Goal: Find specific page/section: Find specific page/section

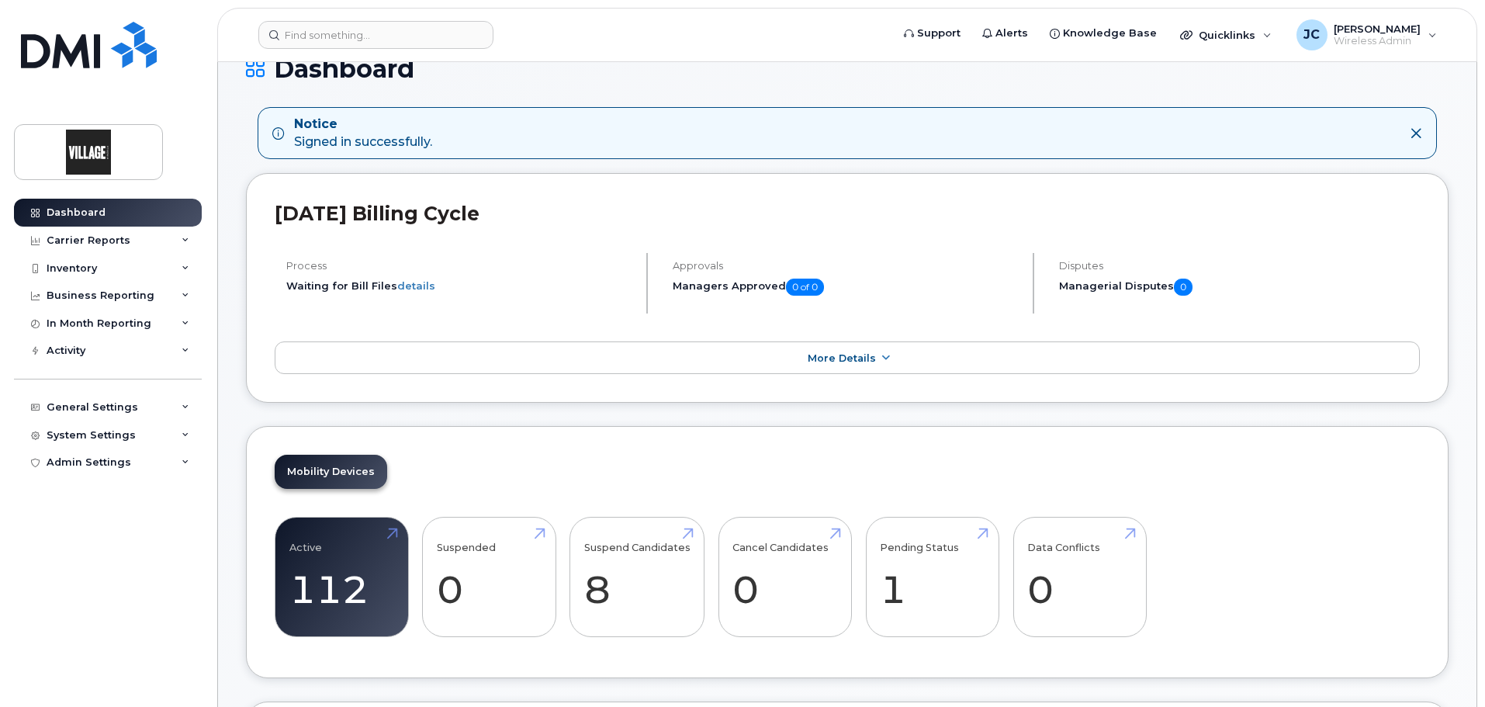
scroll to position [155, 0]
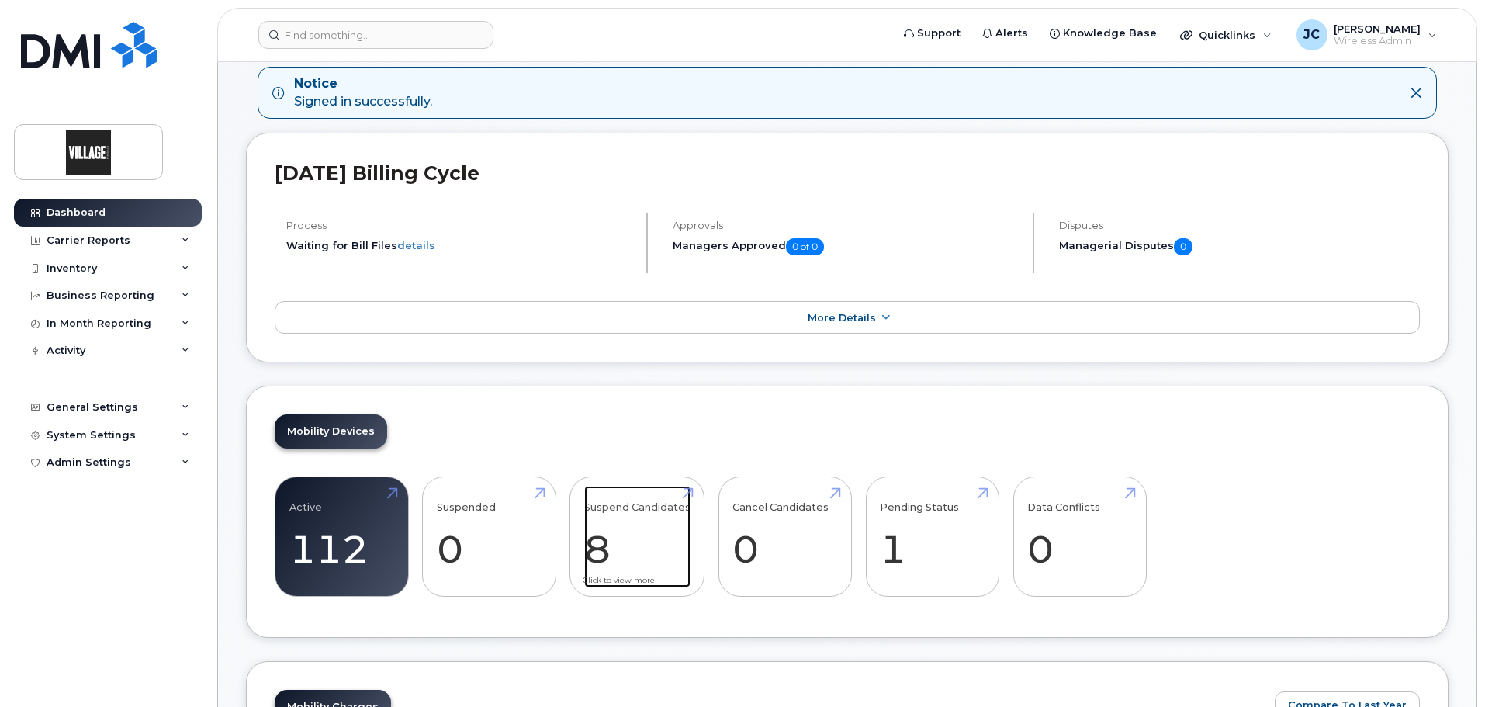
click at [597, 548] on link "Suspend Candidates 8" at bounding box center [637, 537] width 106 height 102
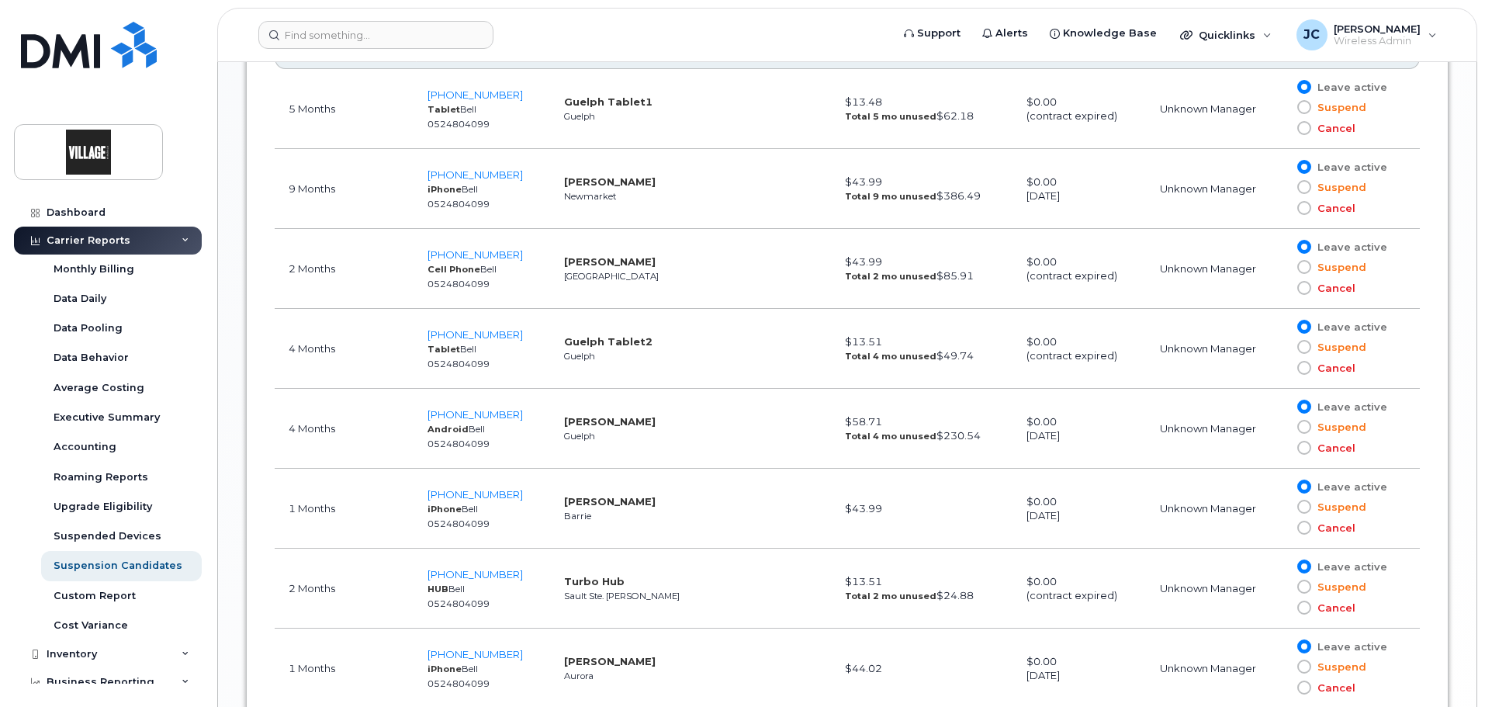
scroll to position [931, 0]
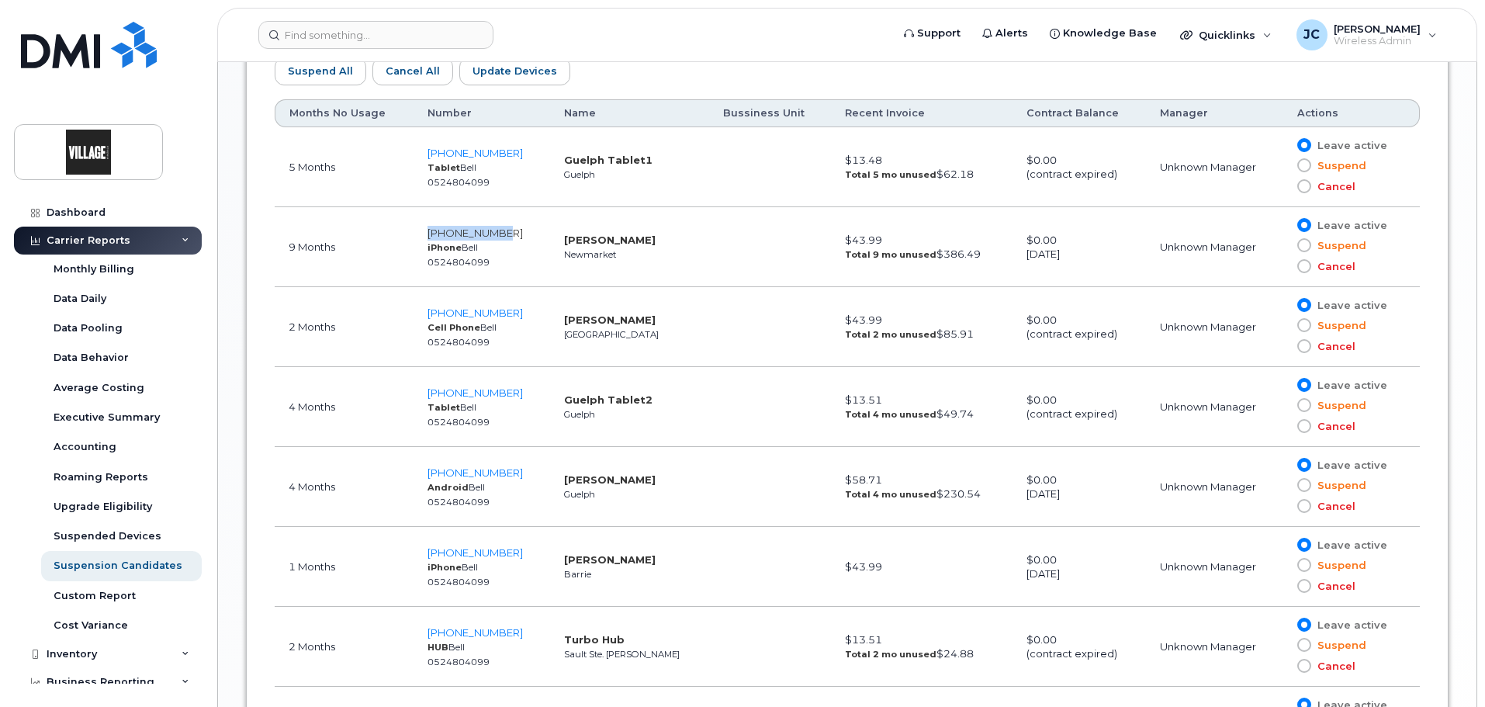
drag, startPoint x: 504, startPoint y: 234, endPoint x: 427, endPoint y: 236, distance: 76.8
click at [427, 236] on td "365-340-3515 iPhone Bell 0524804099" at bounding box center [482, 247] width 137 height 80
copy span "365-340-3515"
drag, startPoint x: 588, startPoint y: 238, endPoint x: 586, endPoint y: 255, distance: 17.2
click at [586, 255] on td "Joshua Santos Newmarket" at bounding box center [629, 247] width 159 height 80
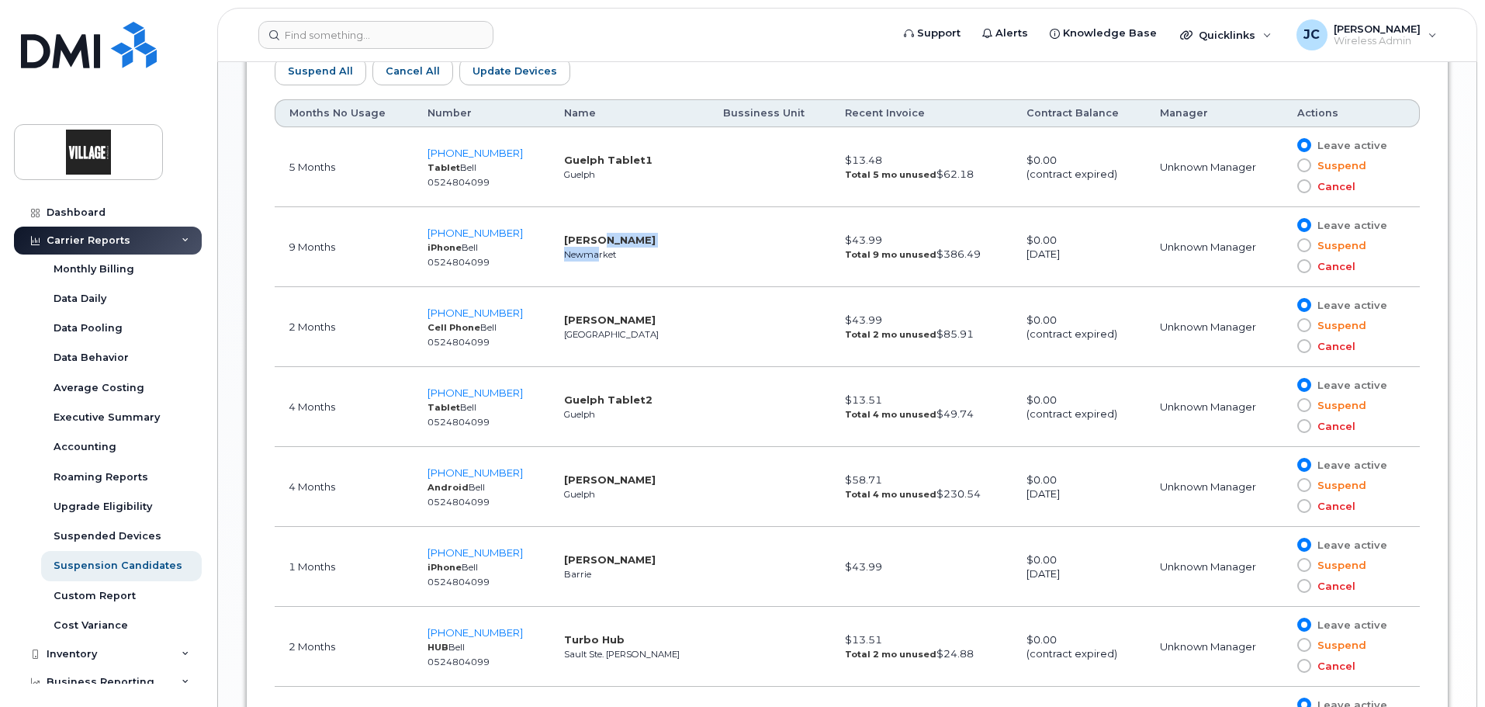
click at [586, 255] on small "Newmarket" at bounding box center [590, 254] width 52 height 11
drag, startPoint x: 589, startPoint y: 241, endPoint x: 588, endPoint y: 252, distance: 11.7
click at [588, 252] on td "Joshua Santos Newmarket" at bounding box center [629, 247] width 159 height 80
drag, startPoint x: 623, startPoint y: 479, endPoint x: 578, endPoint y: 483, distance: 45.2
click at [578, 483] on strong "Barbara Geernaert" at bounding box center [610, 479] width 92 height 12
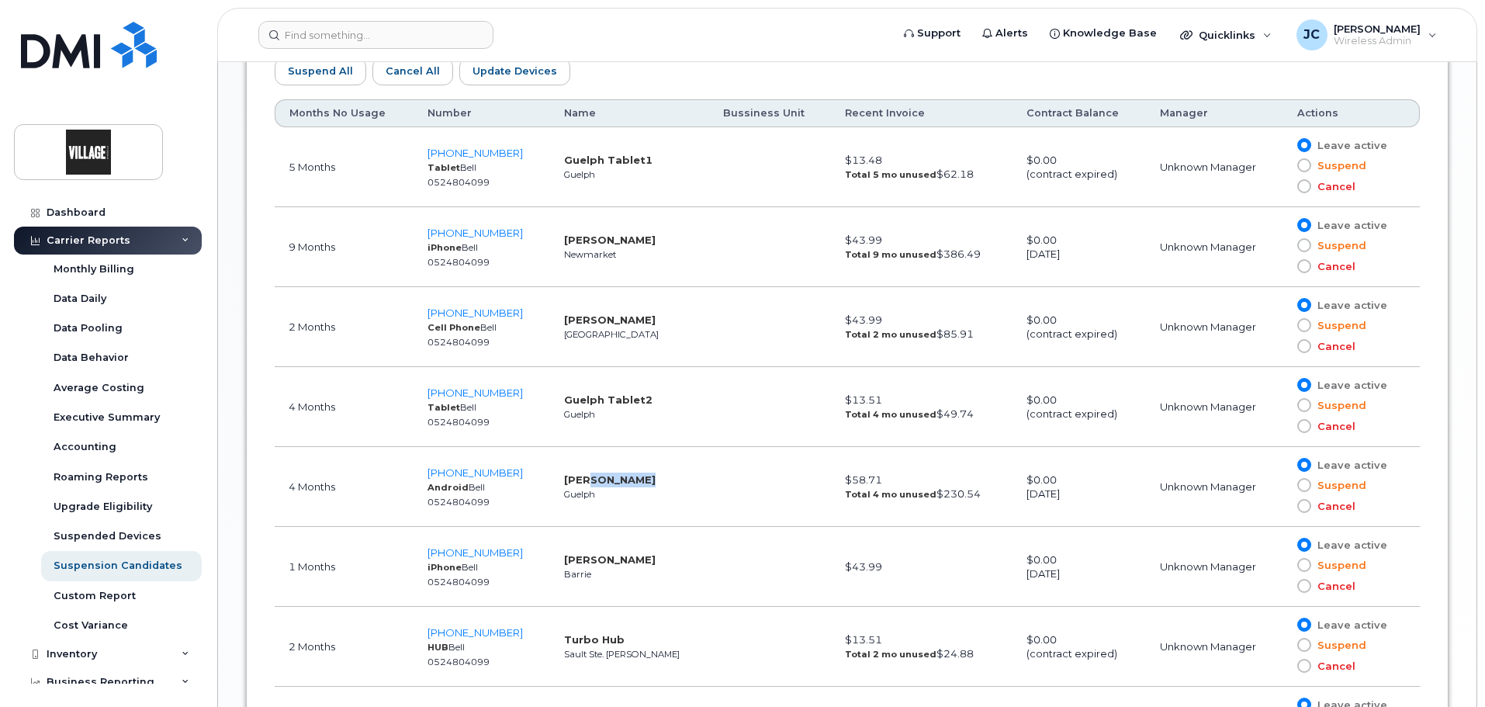
click at [578, 483] on strong "Barbara Geernaert" at bounding box center [610, 479] width 92 height 12
drag, startPoint x: 573, startPoint y: 481, endPoint x: 627, endPoint y: 482, distance: 54.3
click at [627, 482] on strong "Barbara Geernaert" at bounding box center [610, 479] width 92 height 12
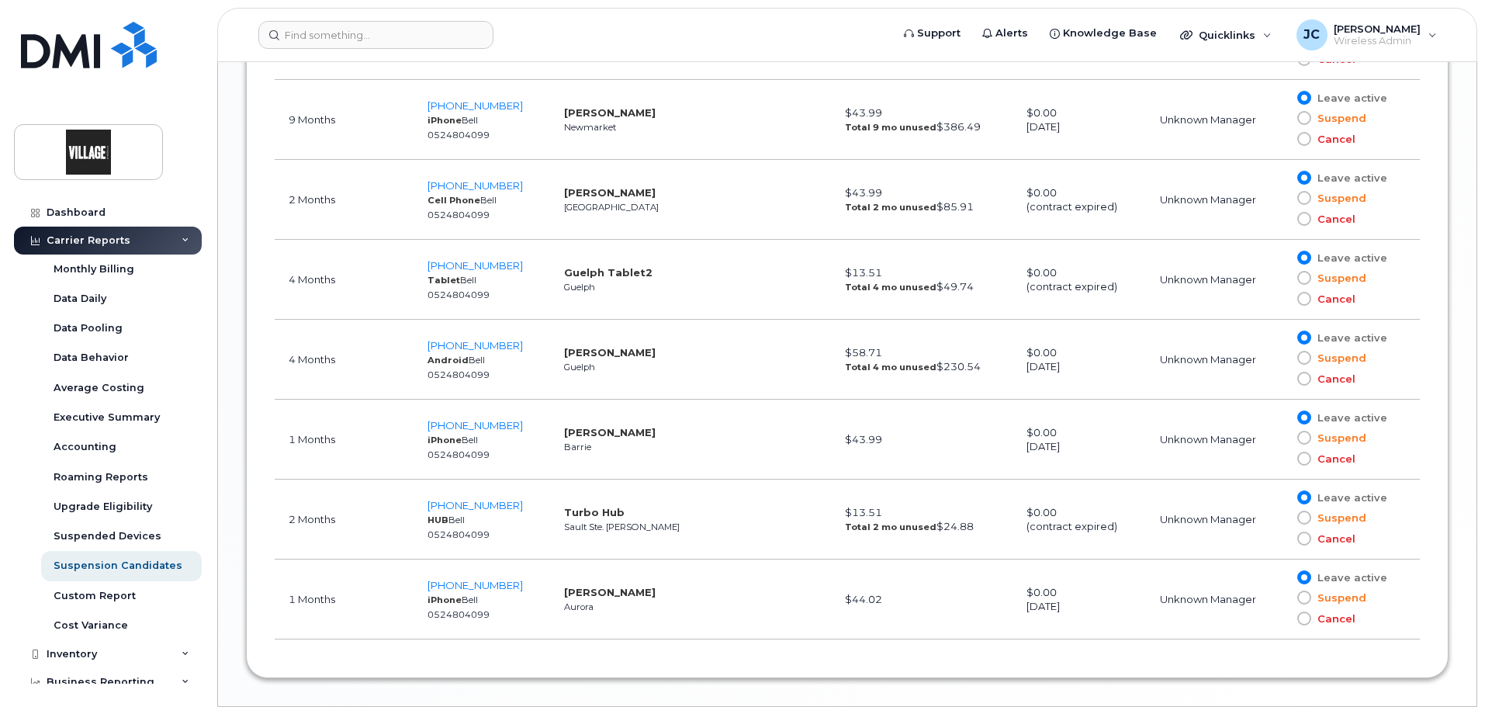
scroll to position [1107, 0]
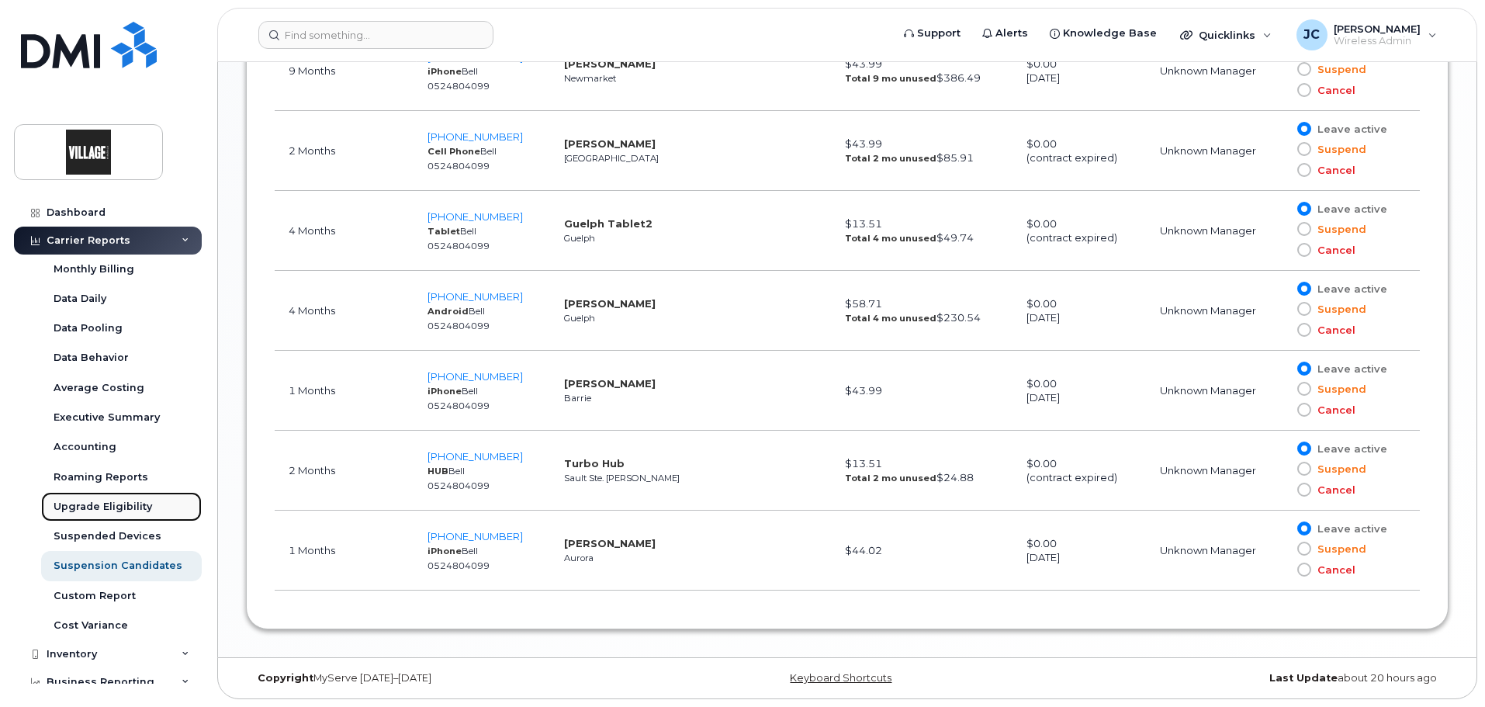
click at [85, 507] on div "Upgrade Eligibility" at bounding box center [103, 507] width 99 height 14
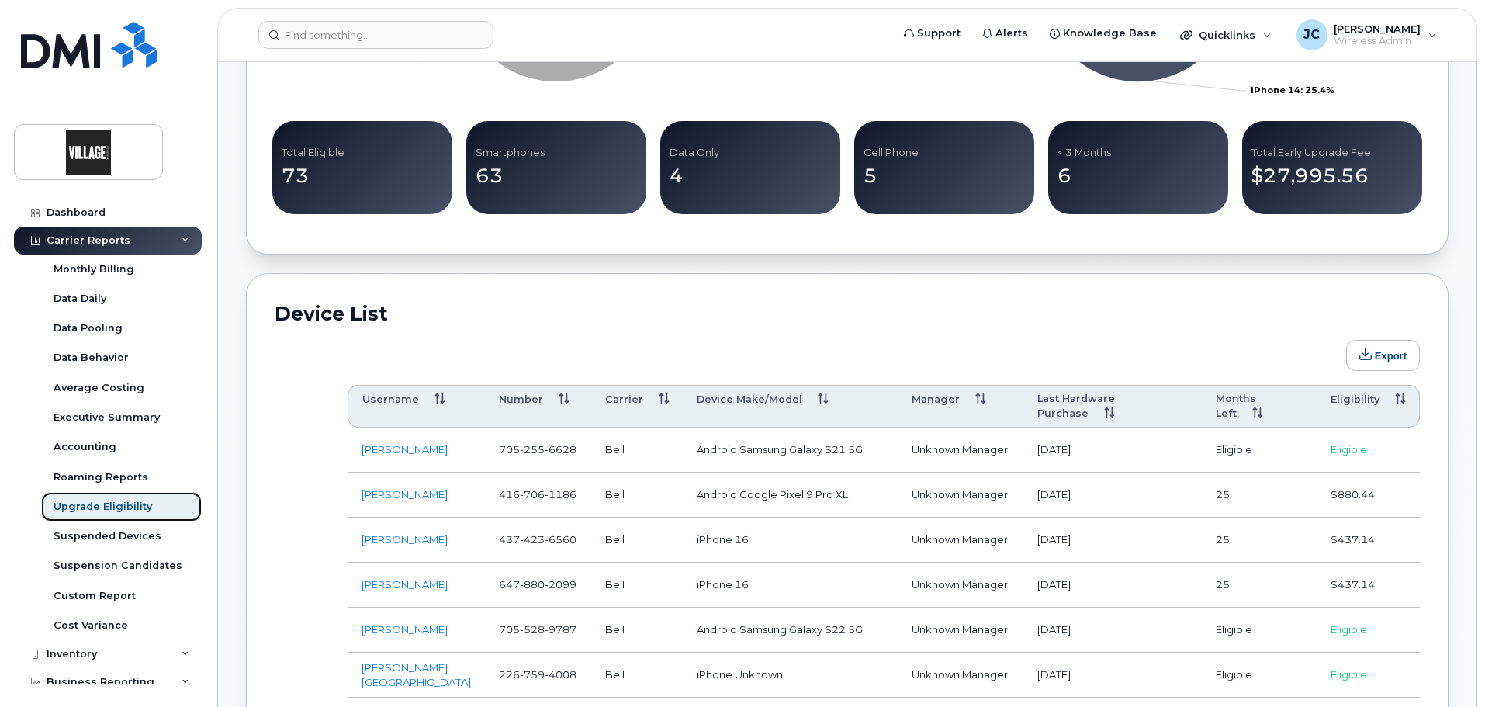
scroll to position [621, 0]
